Goal: Find specific page/section: Find specific page/section

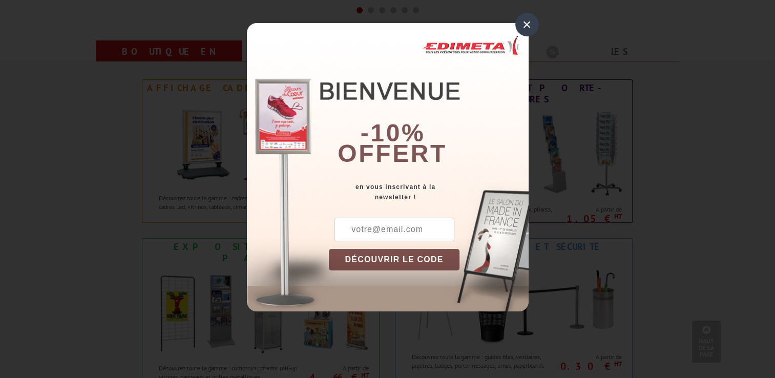
scroll to position [461, 0]
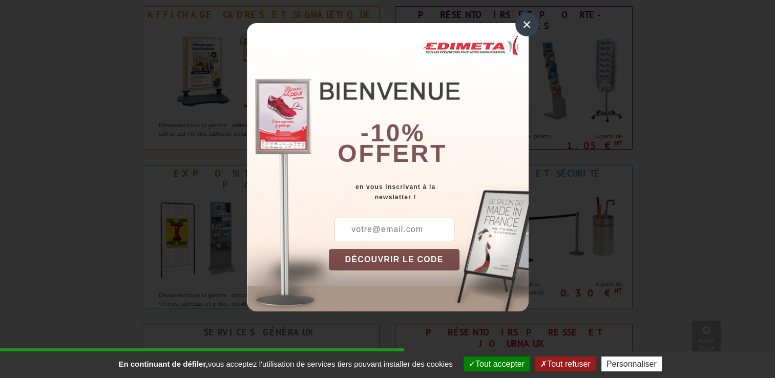
click at [523, 24] on div "×" at bounding box center [527, 25] width 24 height 24
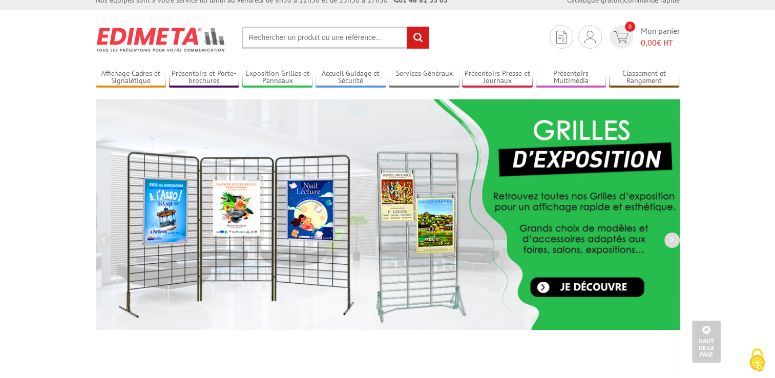
scroll to position [0, 0]
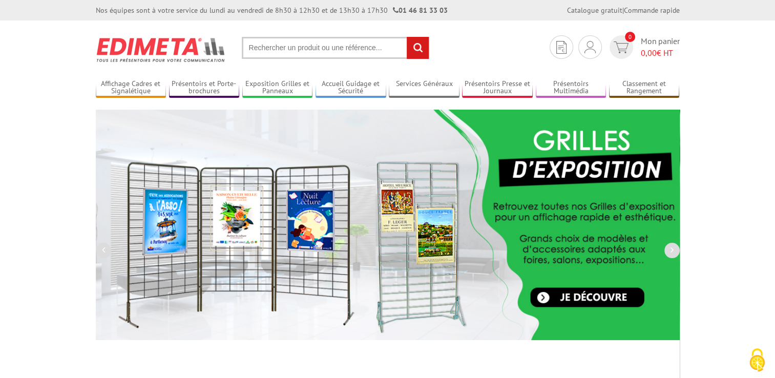
click at [346, 52] on input "text" at bounding box center [335, 48] width 187 height 22
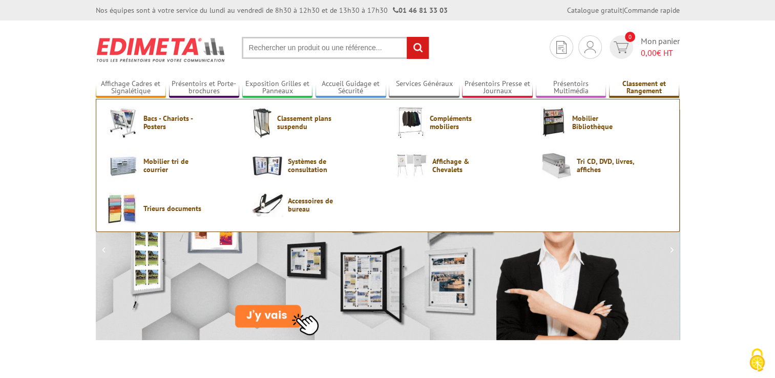
click at [646, 88] on link "Classement et Rangement" at bounding box center [644, 87] width 71 height 17
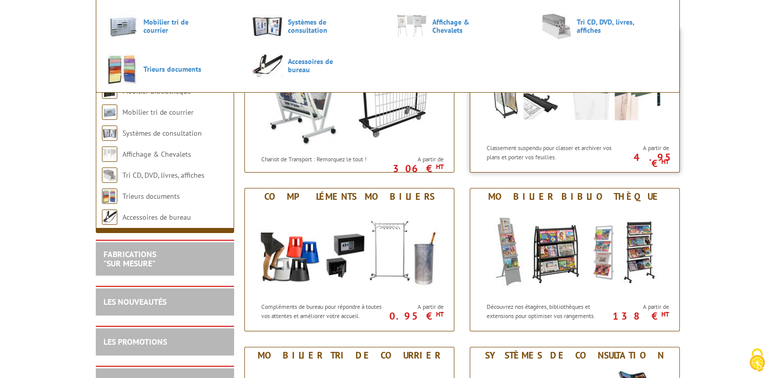
scroll to position [154, 0]
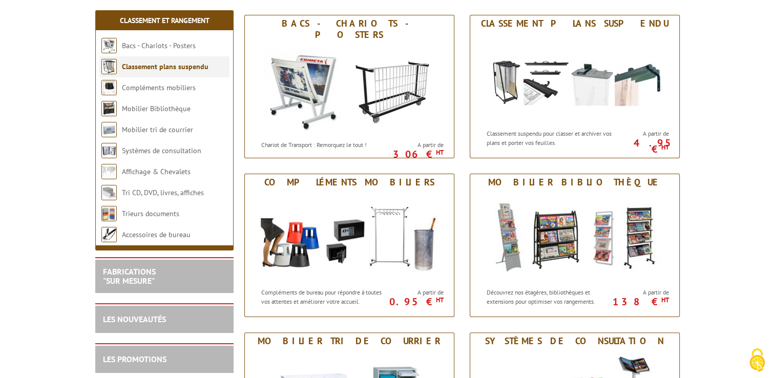
click at [152, 67] on link "Classement plans suspendu" at bounding box center [165, 66] width 87 height 9
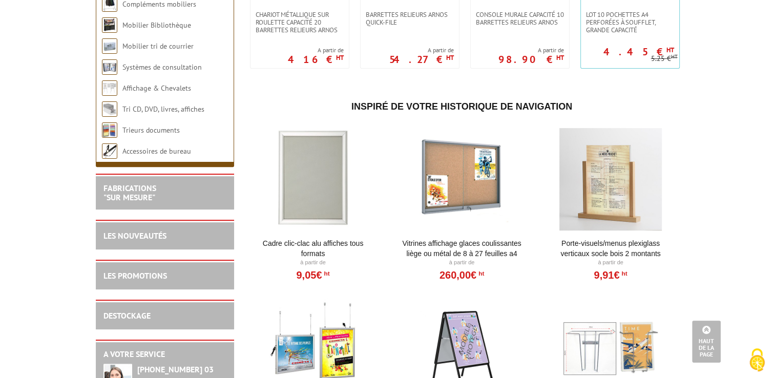
scroll to position [147, 0]
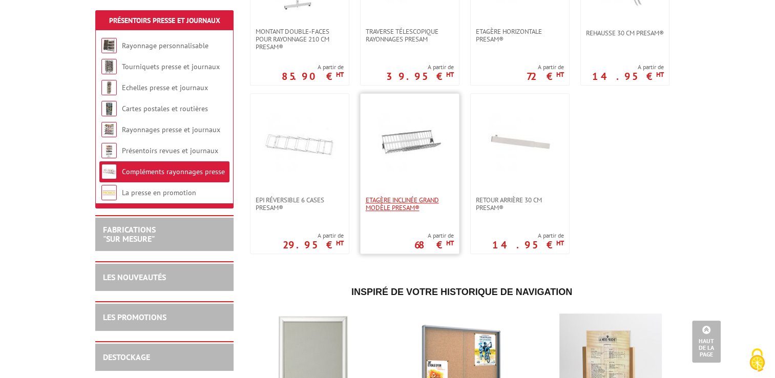
scroll to position [819, 0]
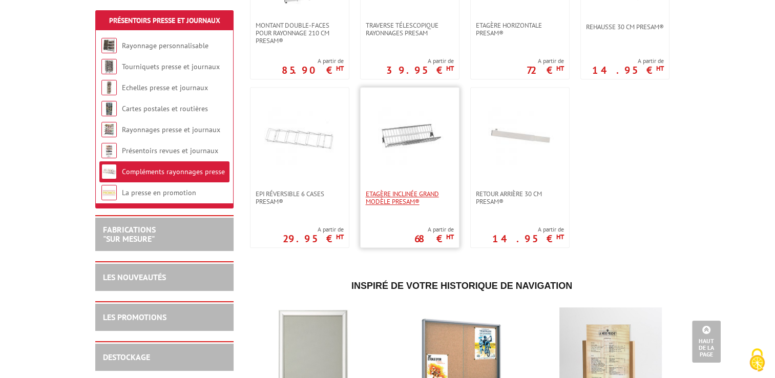
click at [400, 197] on span "Etagère inclinée grand modèle Presam®" at bounding box center [410, 197] width 88 height 15
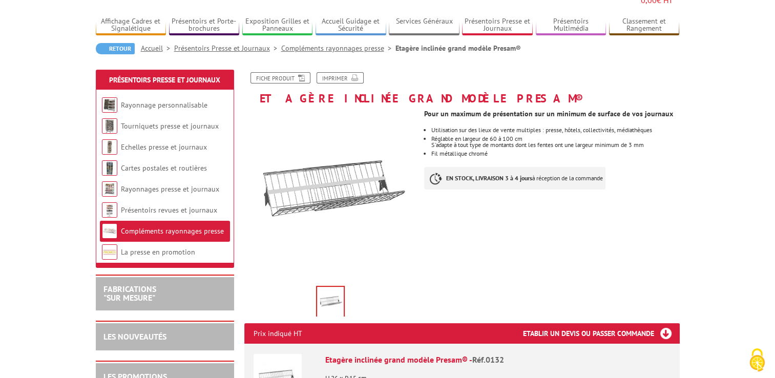
scroll to position [51, 0]
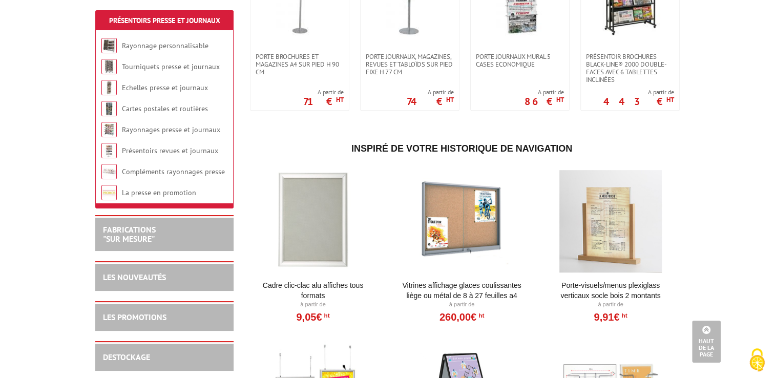
scroll to position [512, 0]
